Goal: Book appointment/travel/reservation

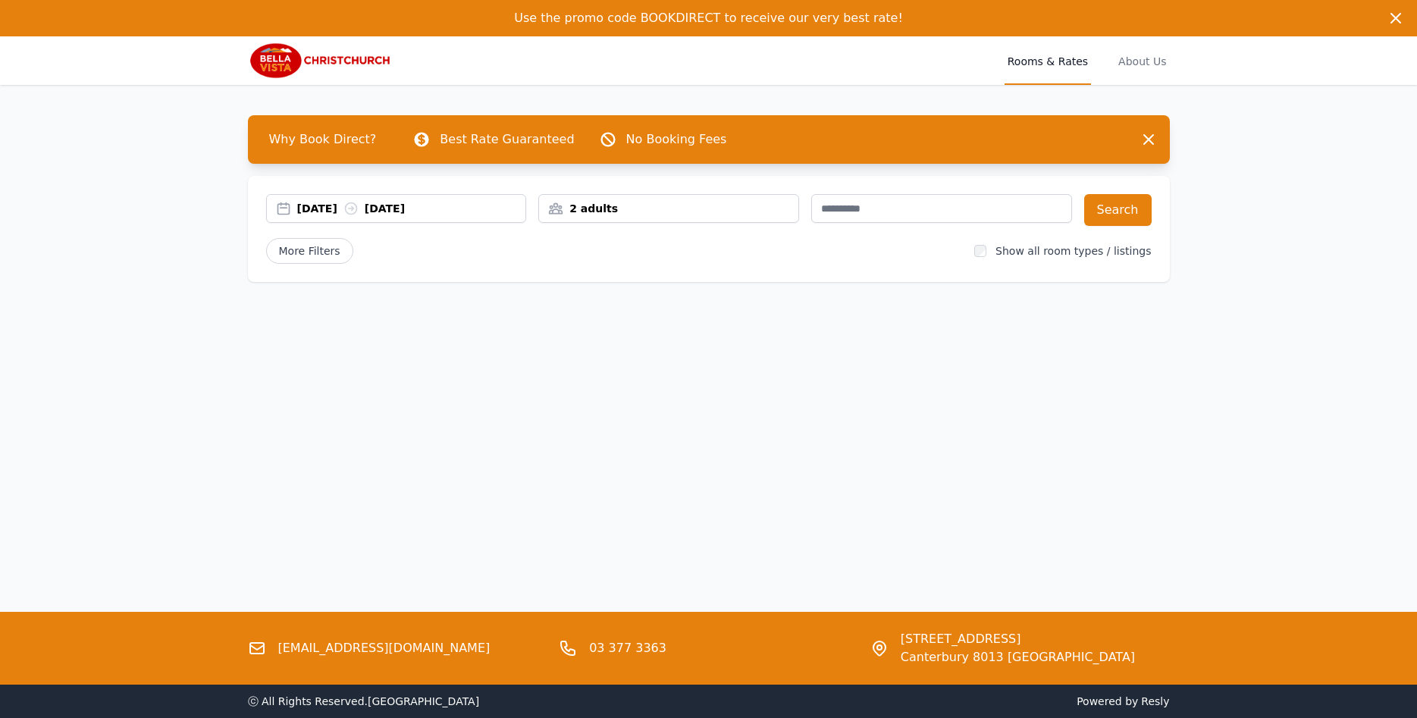
click at [337, 209] on div "[DATE] [DATE]" at bounding box center [411, 208] width 229 height 15
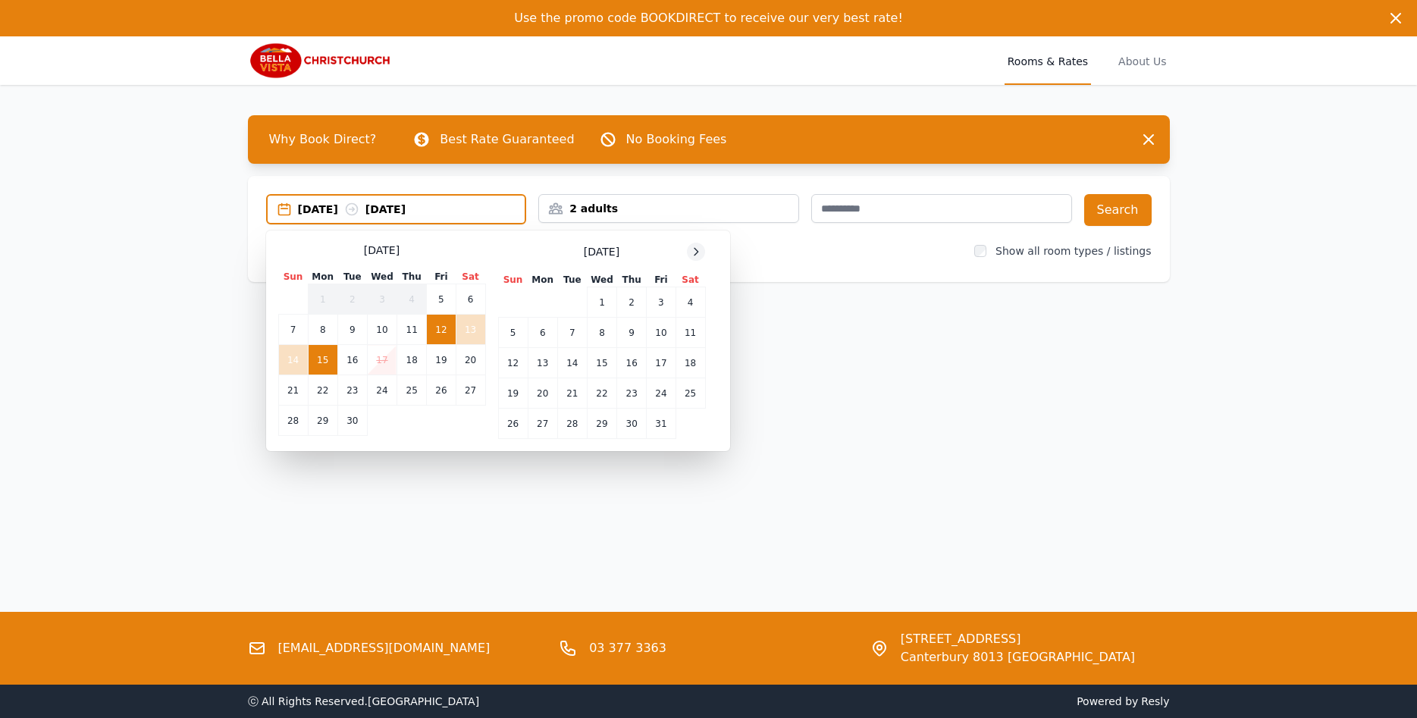
click at [695, 254] on icon at bounding box center [696, 252] width 12 height 12
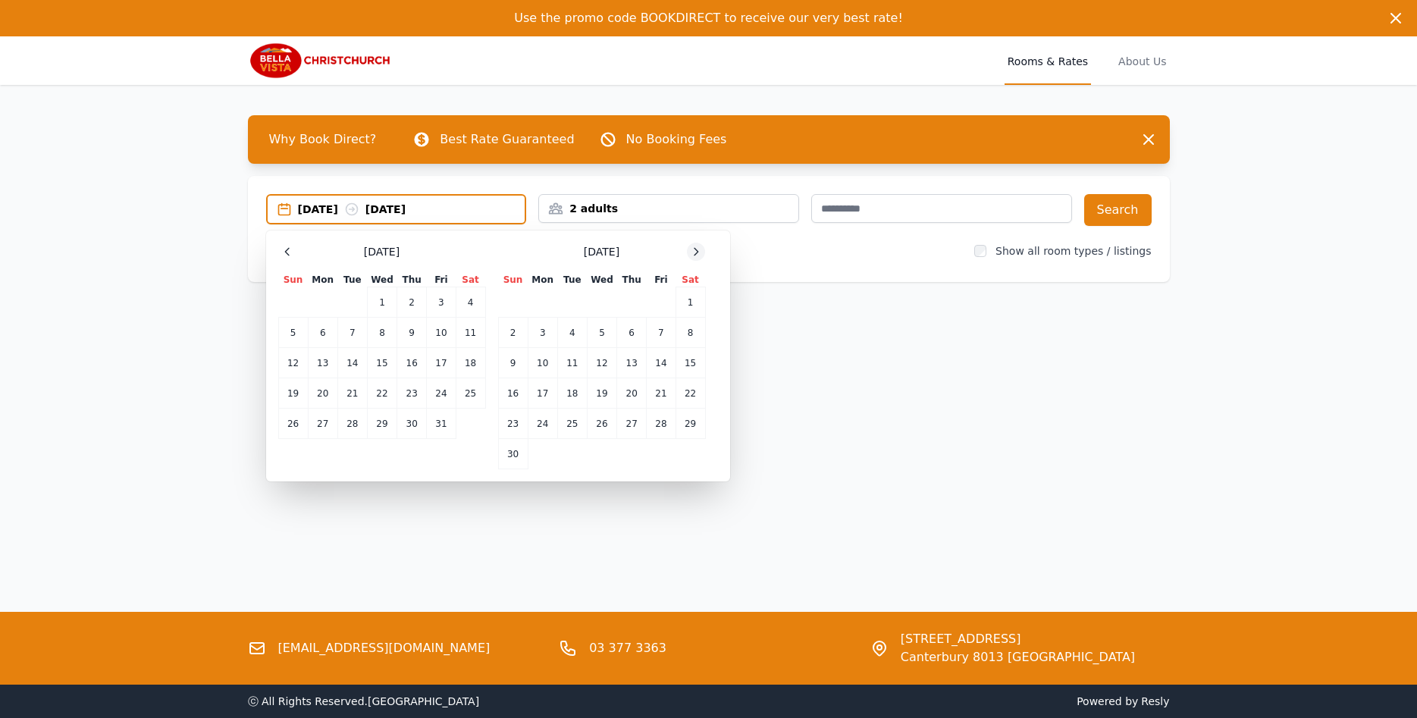
click at [695, 254] on icon at bounding box center [696, 252] width 12 height 12
click at [694, 254] on icon at bounding box center [696, 252] width 12 height 12
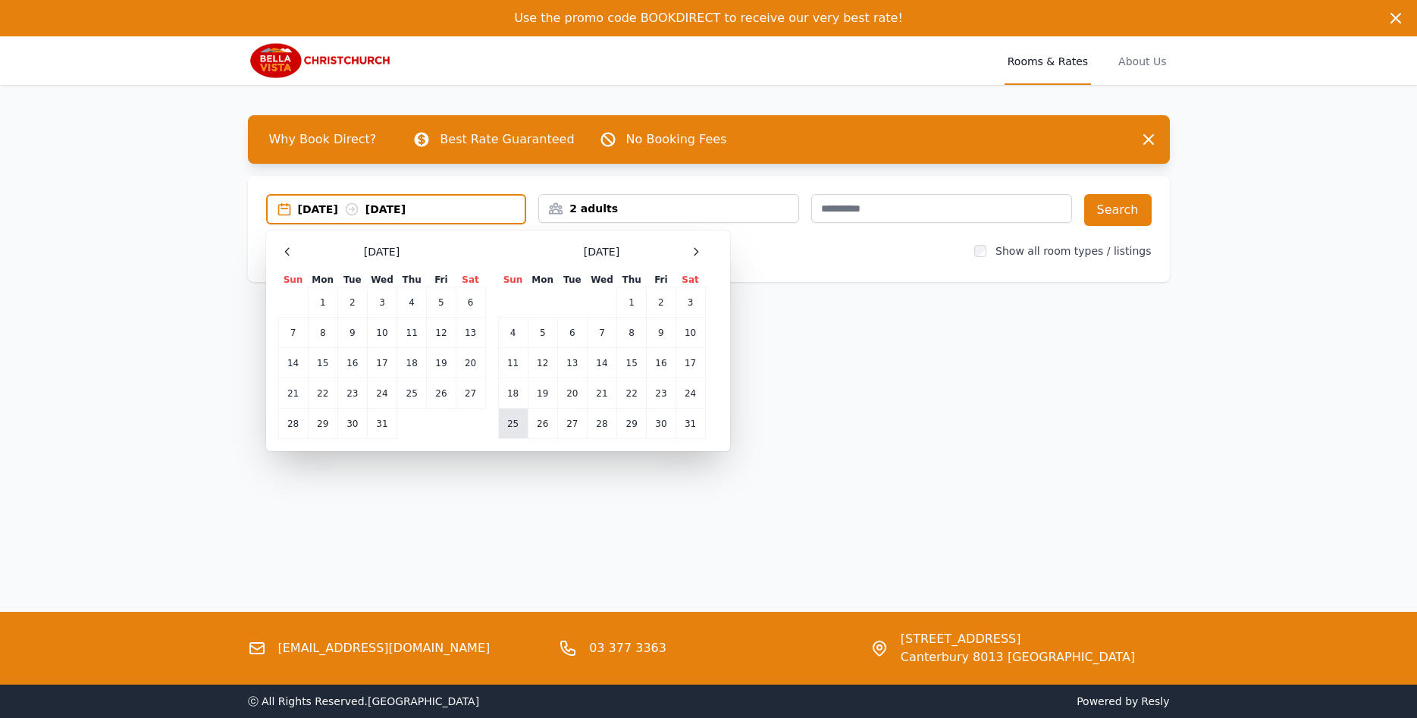
click at [517, 428] on td "25" at bounding box center [513, 424] width 30 height 30
click at [563, 425] on td "27" at bounding box center [572, 424] width 30 height 30
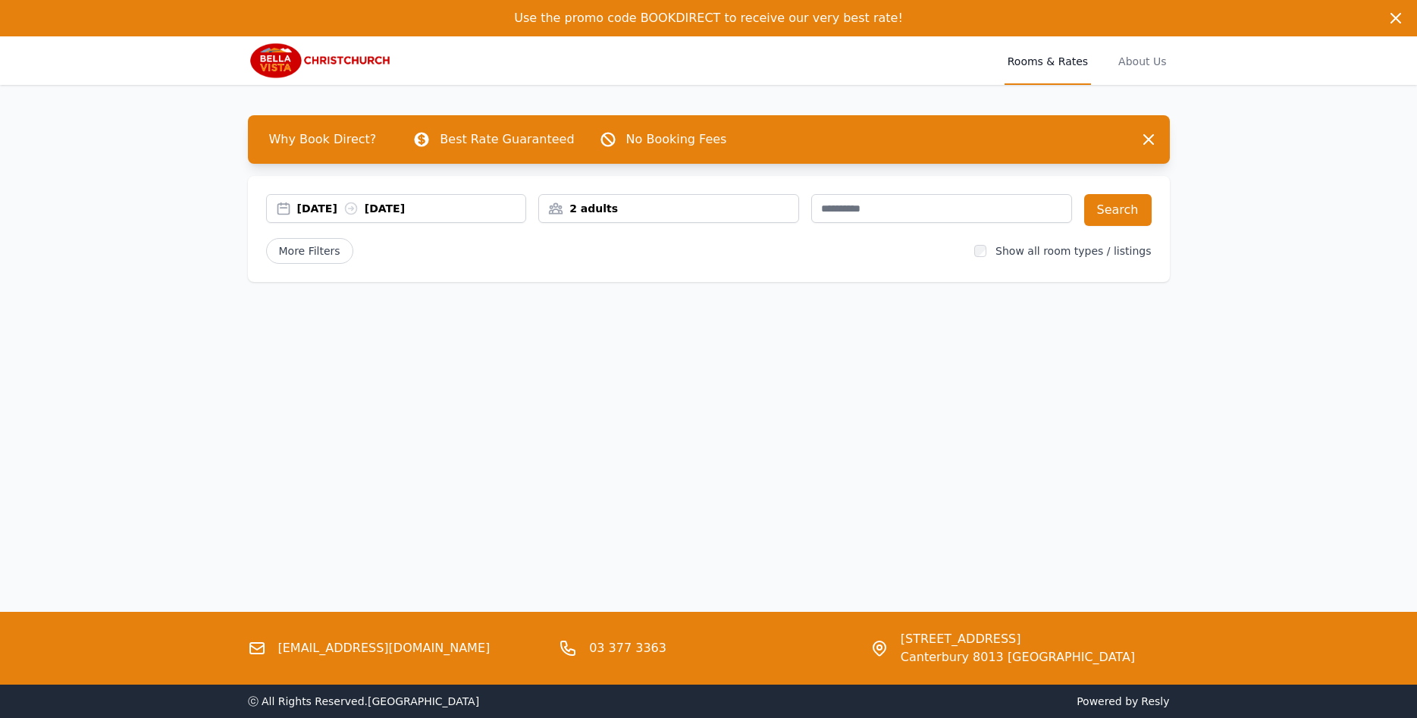
click at [638, 212] on div "2 adults" at bounding box center [668, 208] width 259 height 15
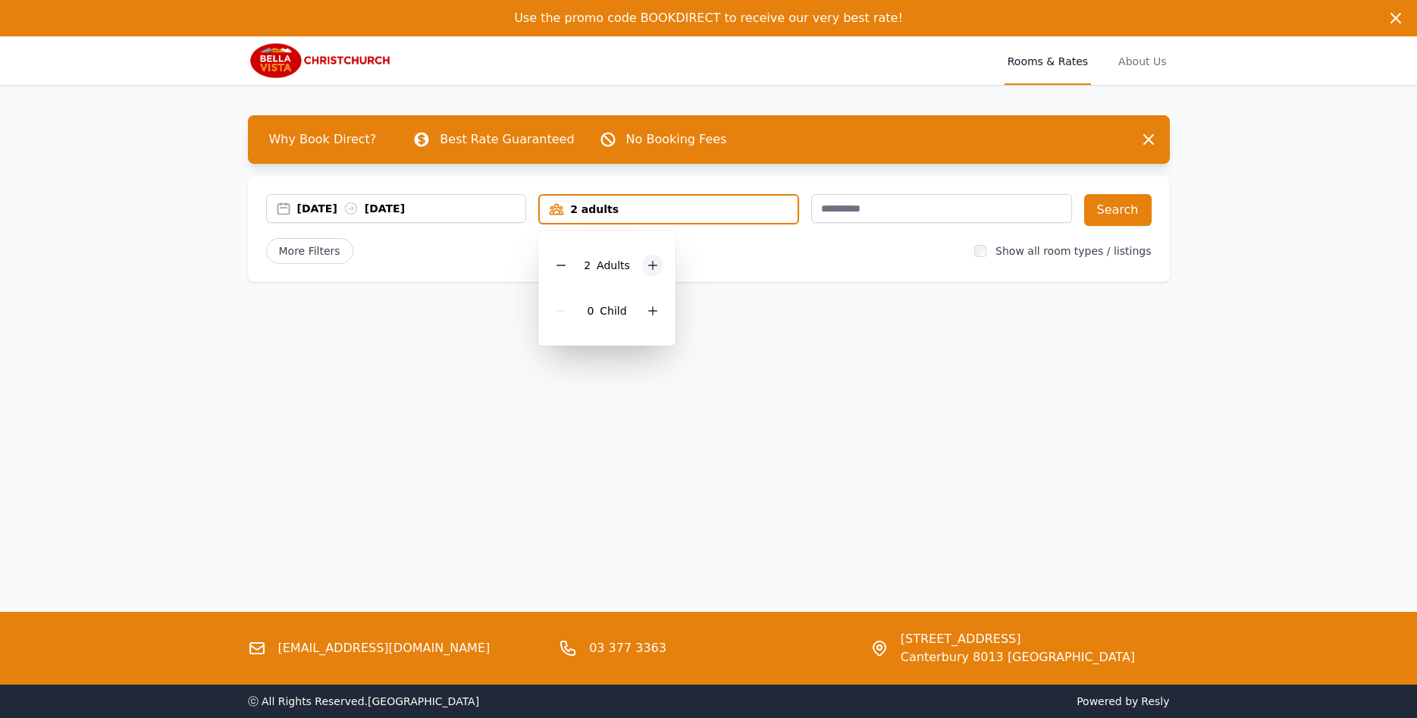
click at [648, 268] on icon at bounding box center [653, 265] width 12 height 12
click at [569, 265] on div at bounding box center [560, 265] width 21 height 21
click at [649, 312] on icon at bounding box center [653, 311] width 12 height 12
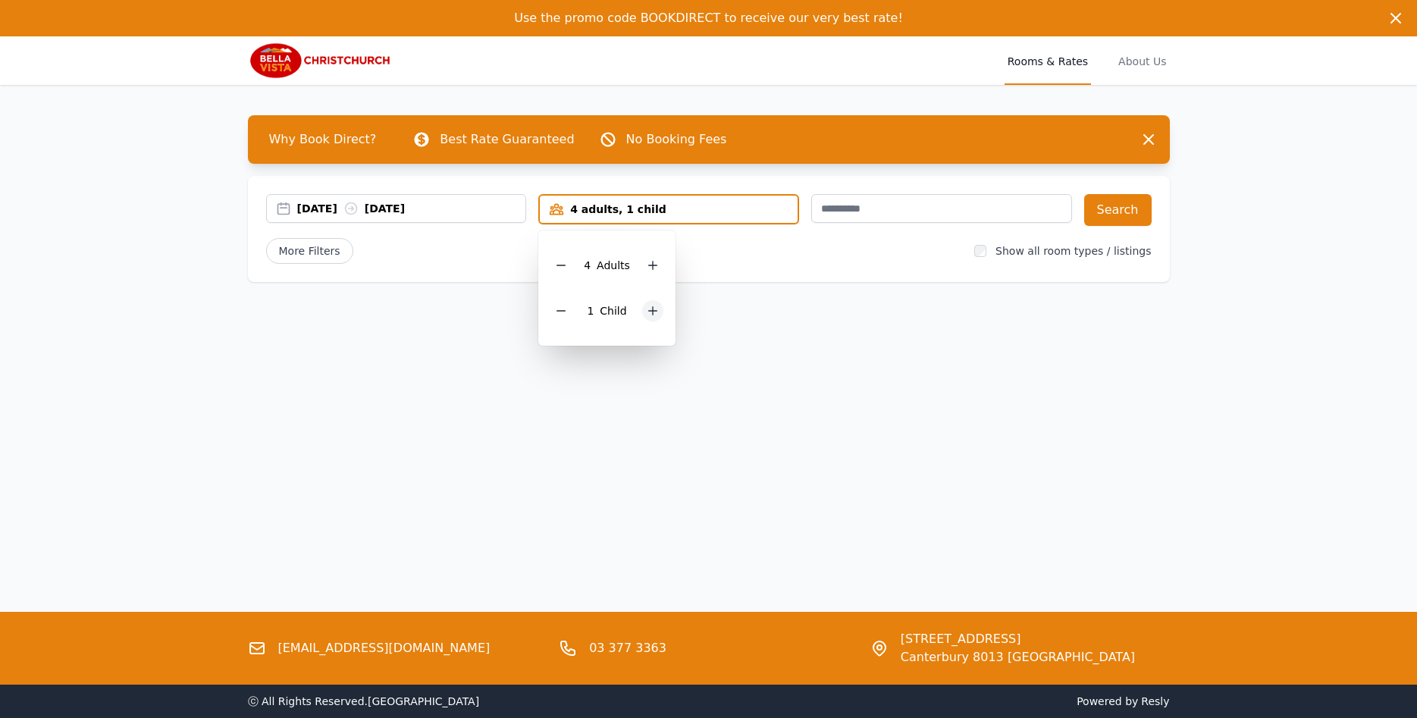
click at [649, 312] on icon at bounding box center [653, 311] width 12 height 12
click at [893, 212] on input "text" at bounding box center [941, 208] width 261 height 29
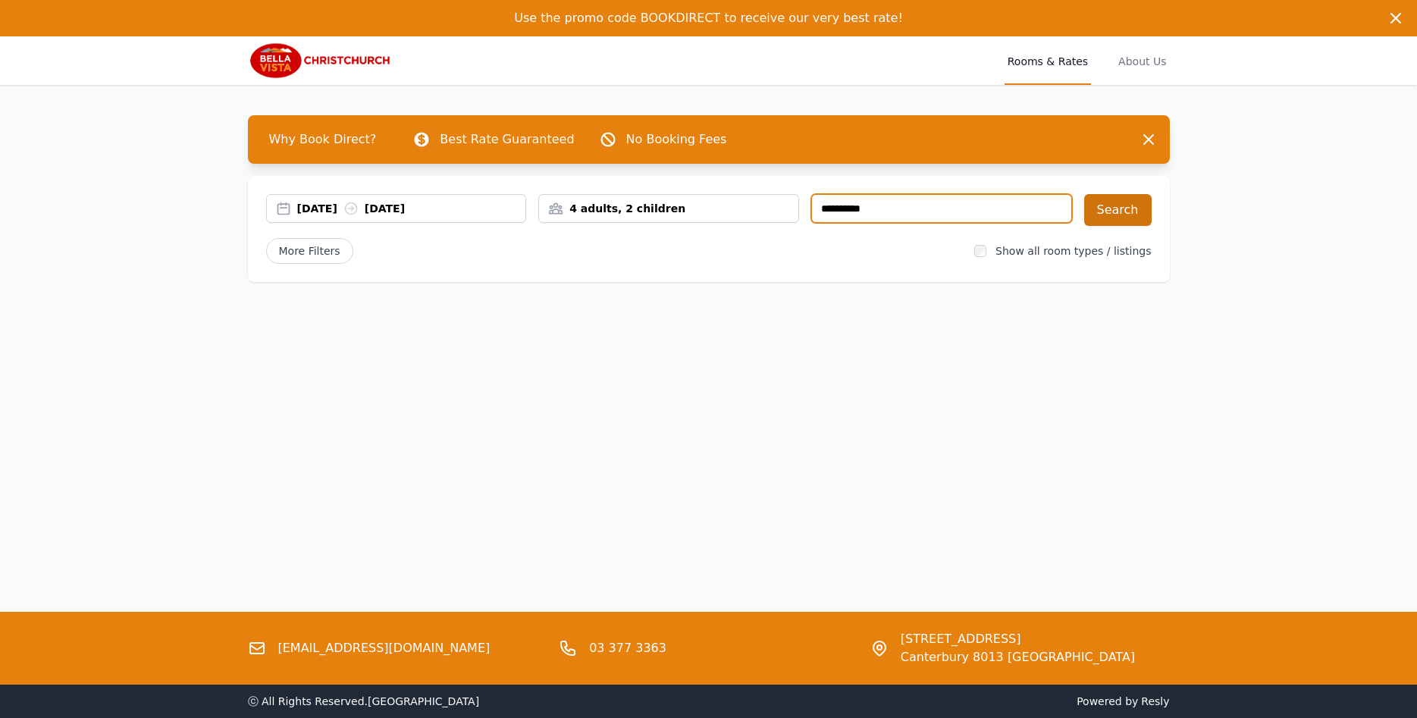
type input "**********"
click at [1122, 215] on button "Search" at bounding box center [1117, 210] width 67 height 32
